Goal: Find specific page/section: Find specific page/section

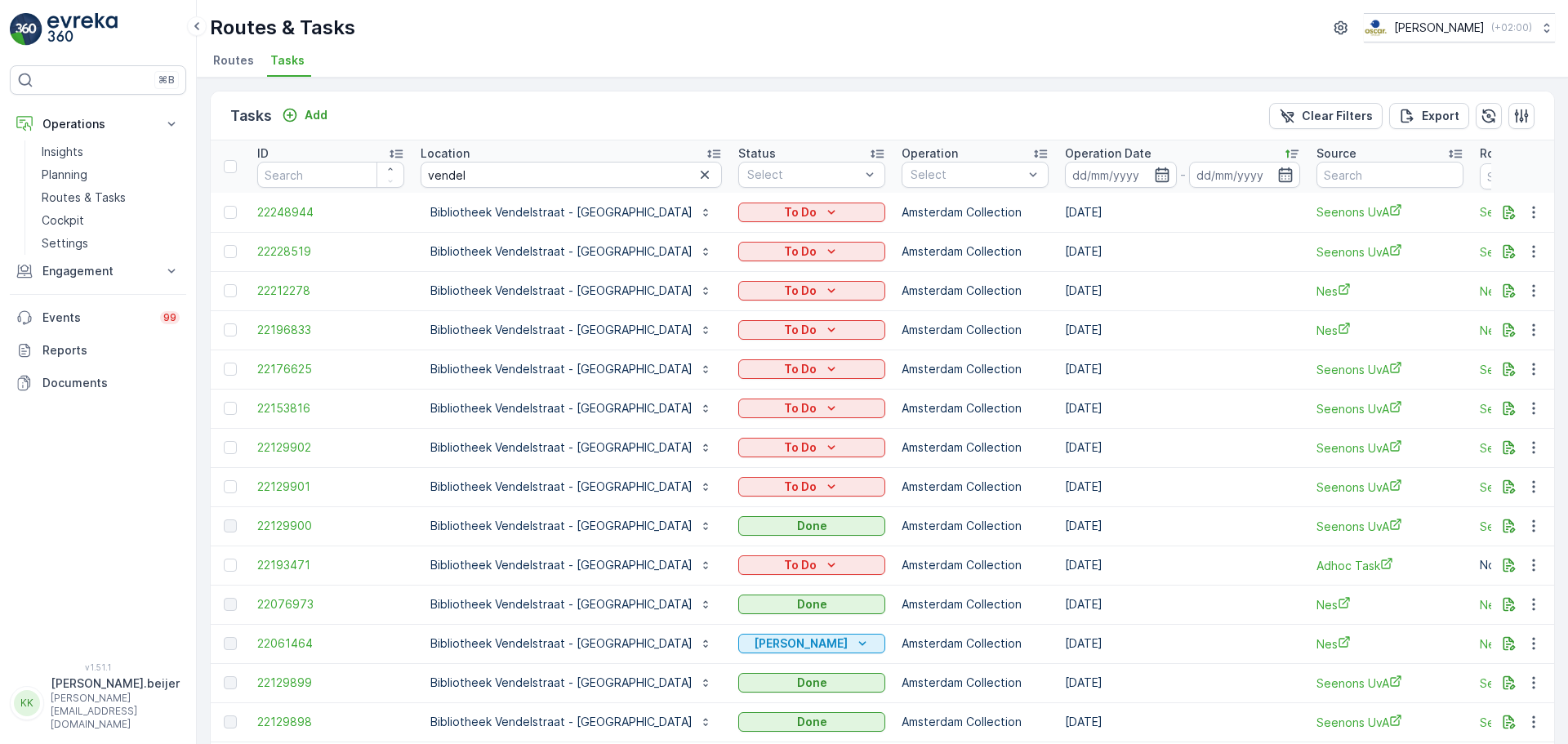
scroll to position [0, 76]
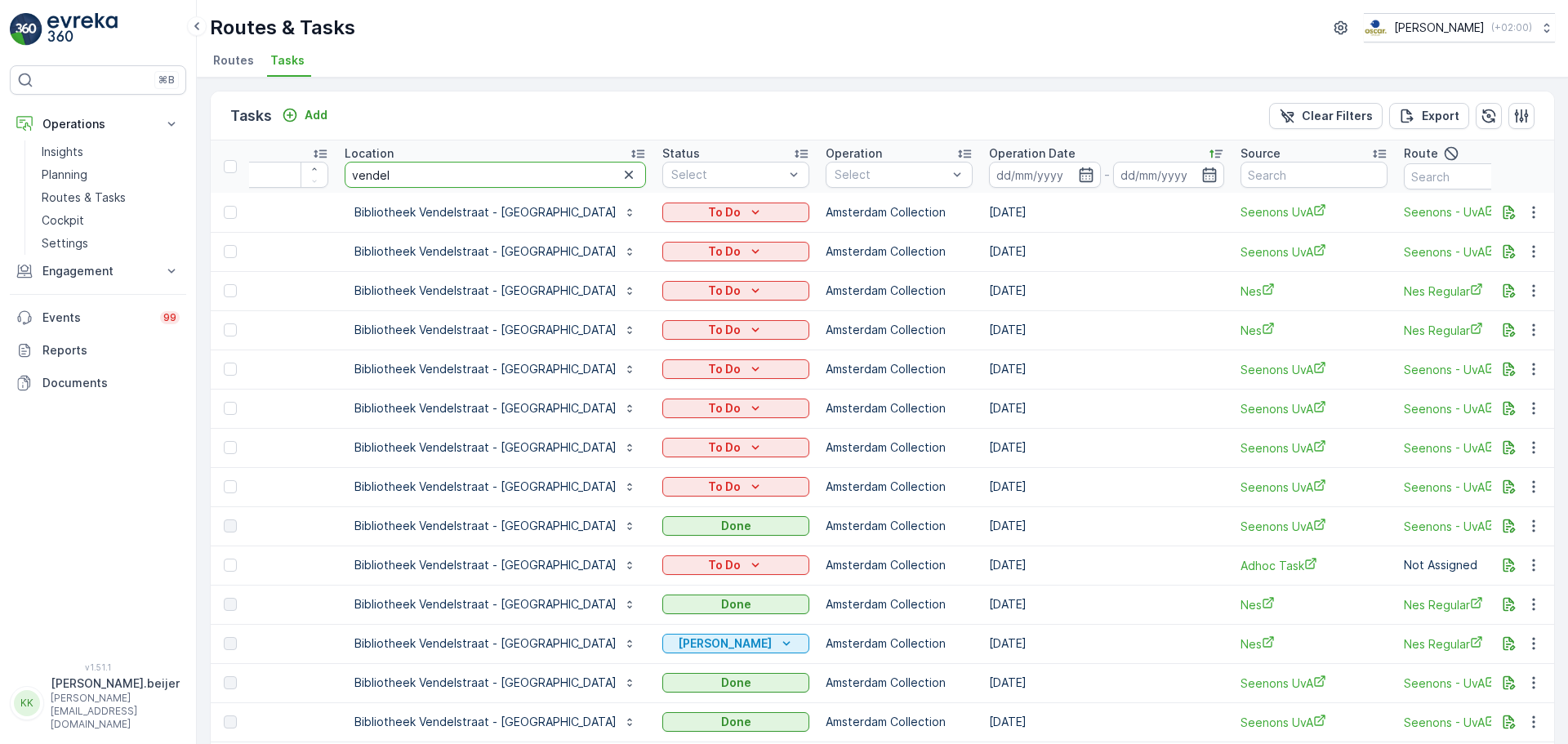
click at [386, 169] on input "vendel" at bounding box center [494, 175] width 301 height 26
type input "vaartscherij"
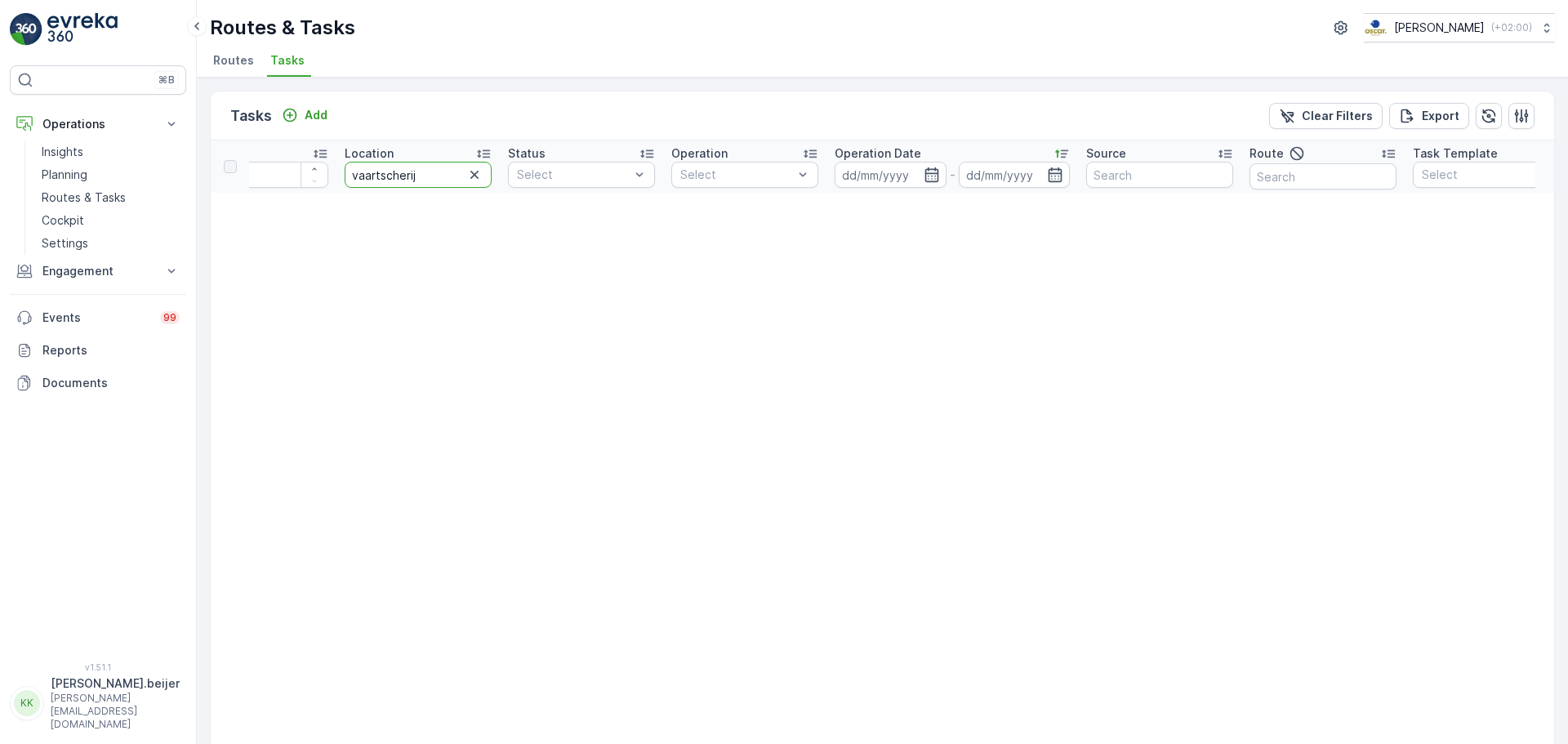
click at [421, 175] on input "vaartscherij" at bounding box center [418, 175] width 147 height 26
type input "vaart"
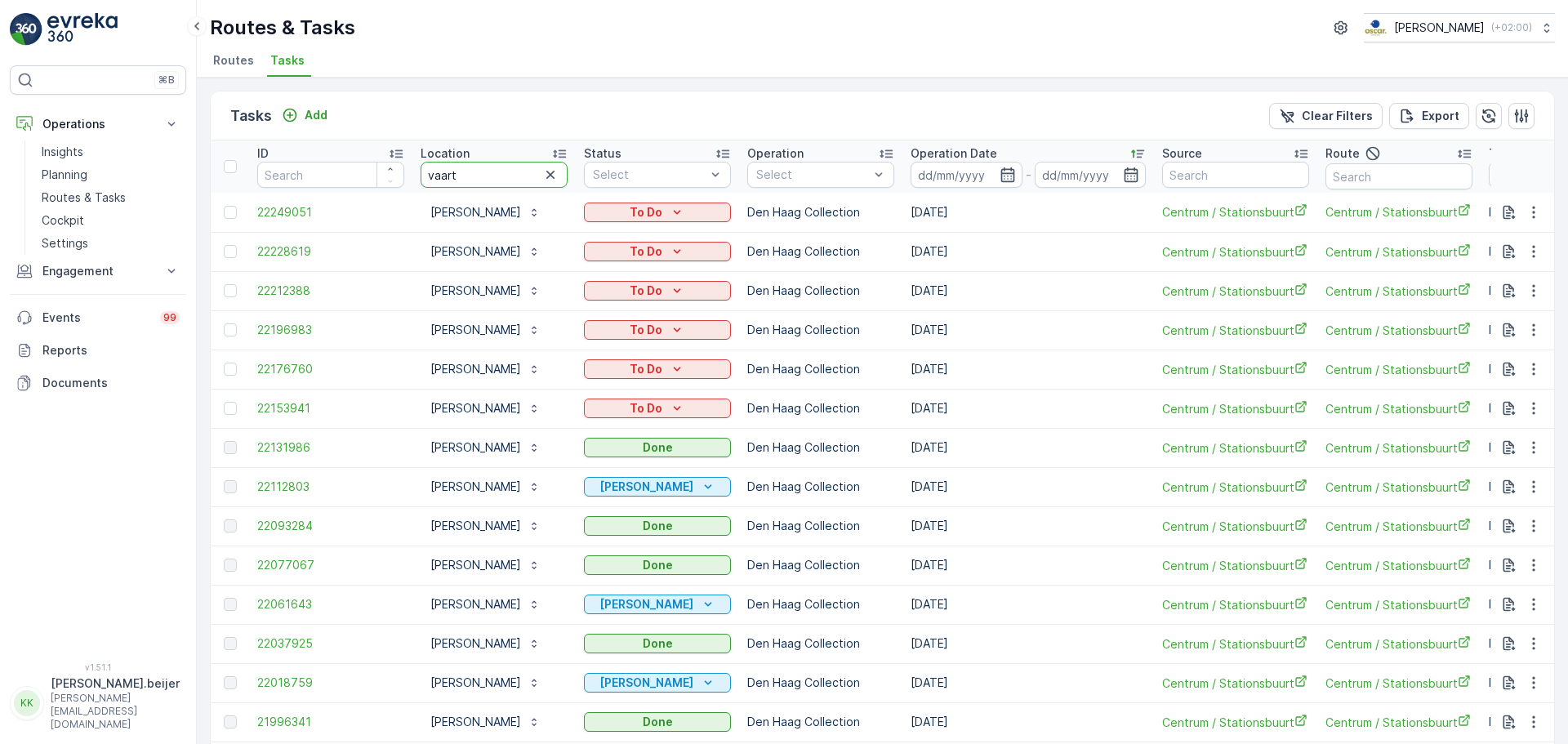
click at [456, 177] on input "vaart" at bounding box center [494, 175] width 147 height 26
type input "v"
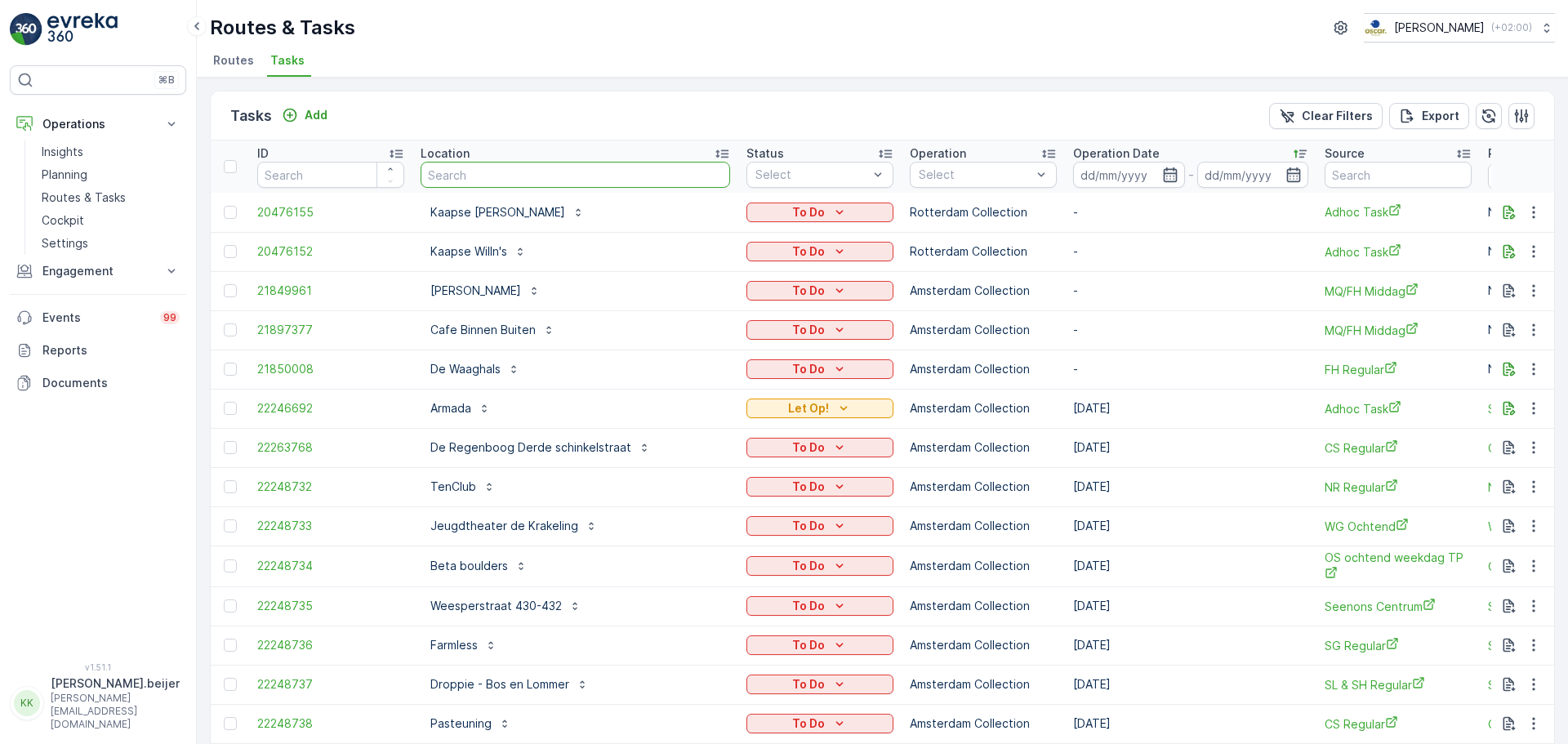
click at [456, 177] on input "text" at bounding box center [575, 175] width 309 height 26
type input "haven"
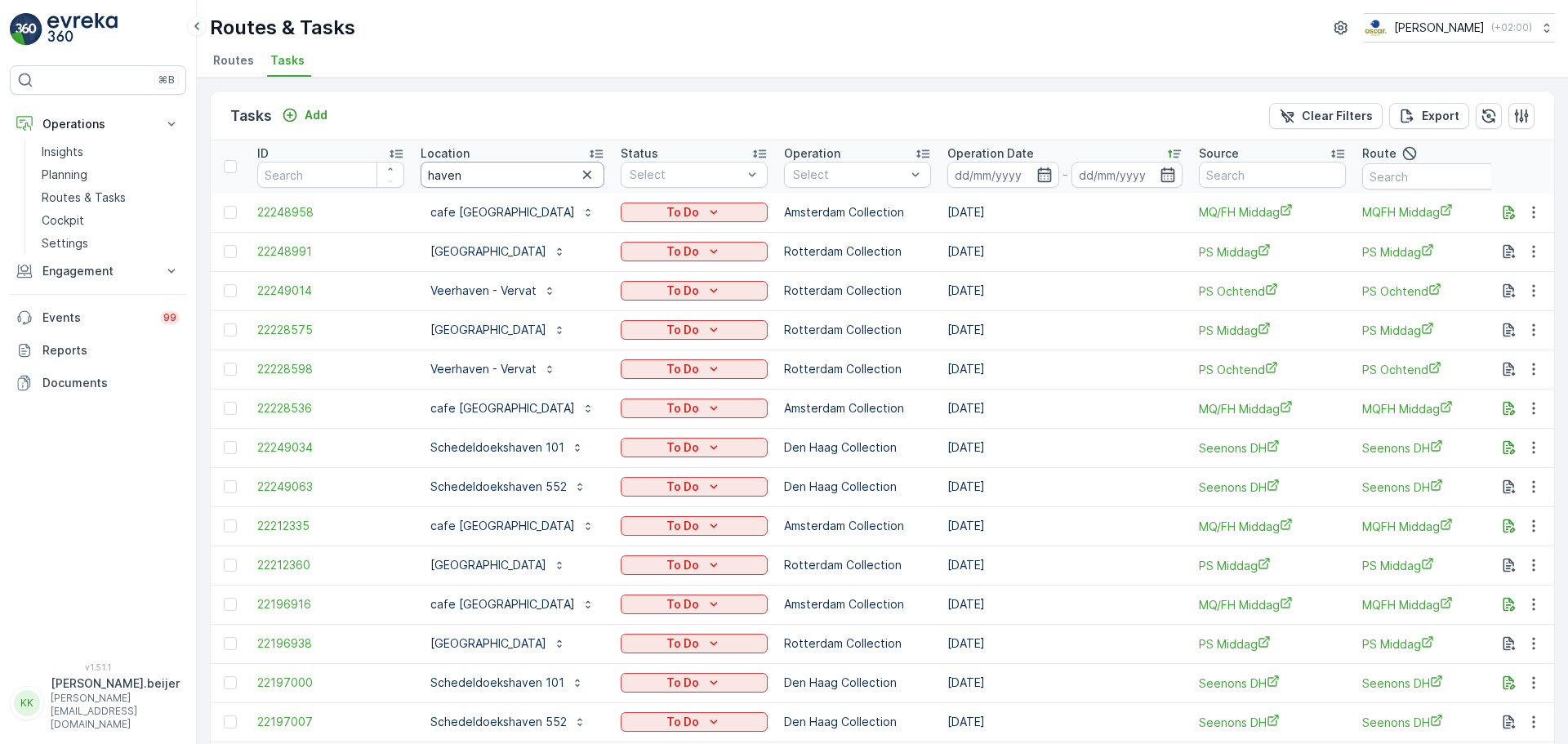
click at [456, 177] on input "haven" at bounding box center [513, 175] width 184 height 26
type input "gemeente"
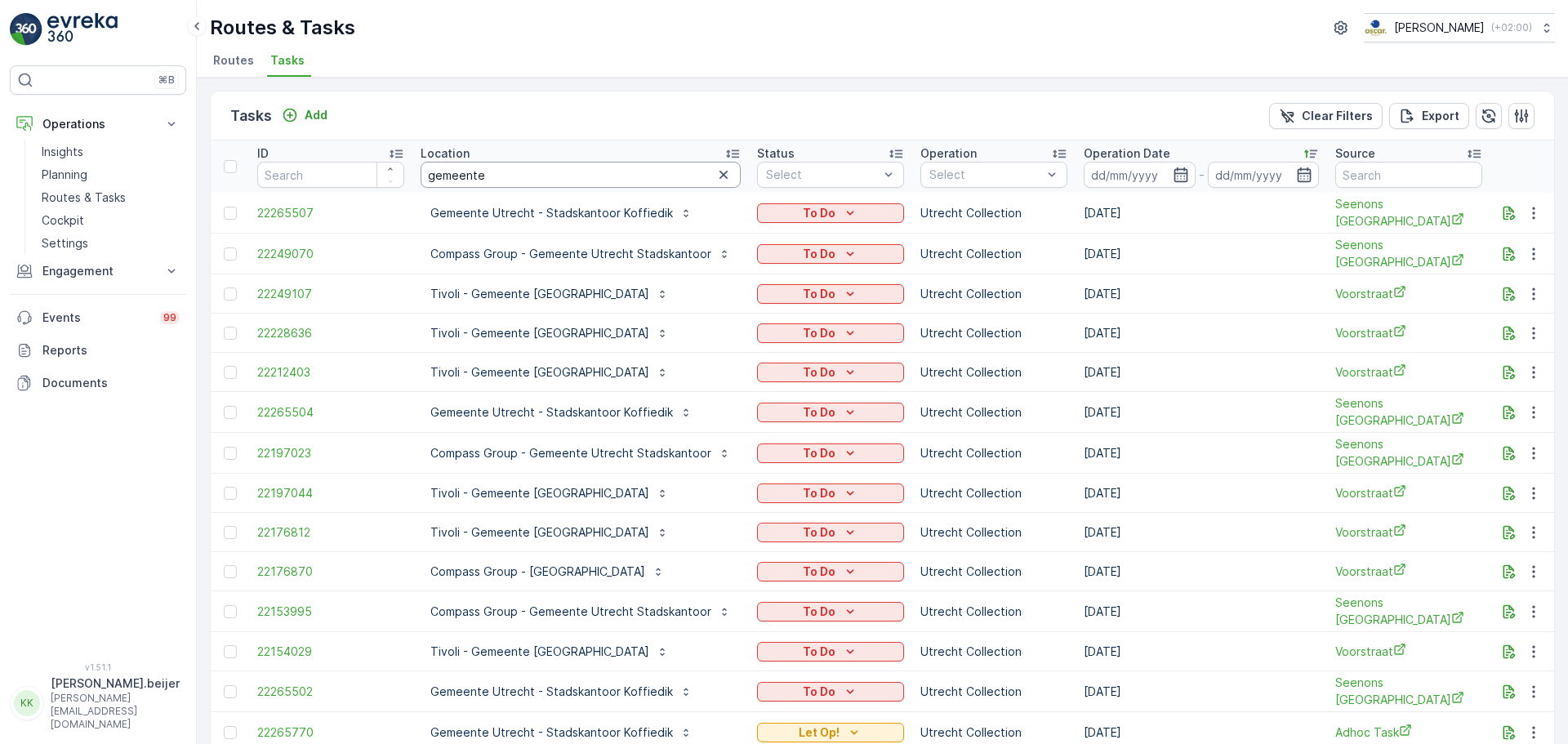
click at [467, 178] on input "gemeente" at bounding box center [581, 175] width 320 height 26
type input "oudae"
